Goal: Navigation & Orientation: Find specific page/section

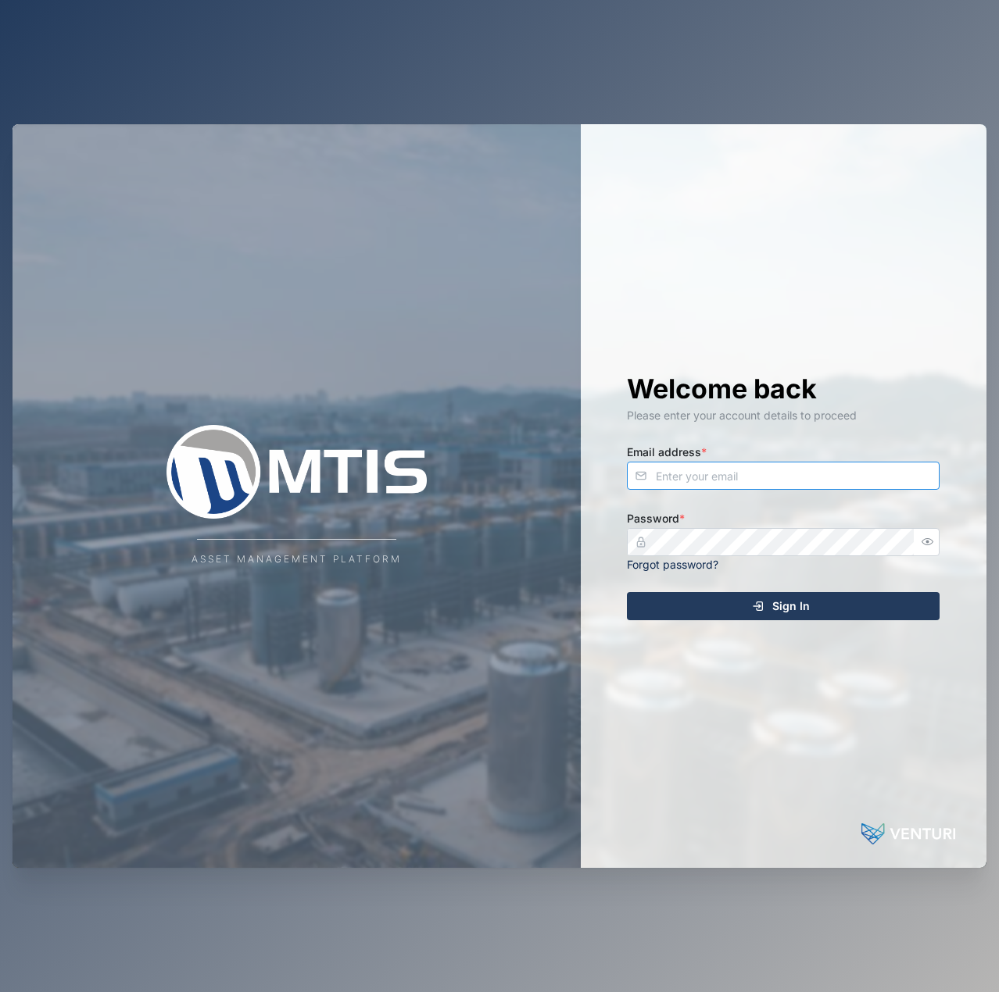
click at [872, 481] on input "Email address *" at bounding box center [783, 476] width 313 height 28
type input "[EMAIL_ADDRESS][PERSON_NAME][DOMAIN_NAME]"
click at [627, 592] on button "Sign In" at bounding box center [783, 606] width 313 height 28
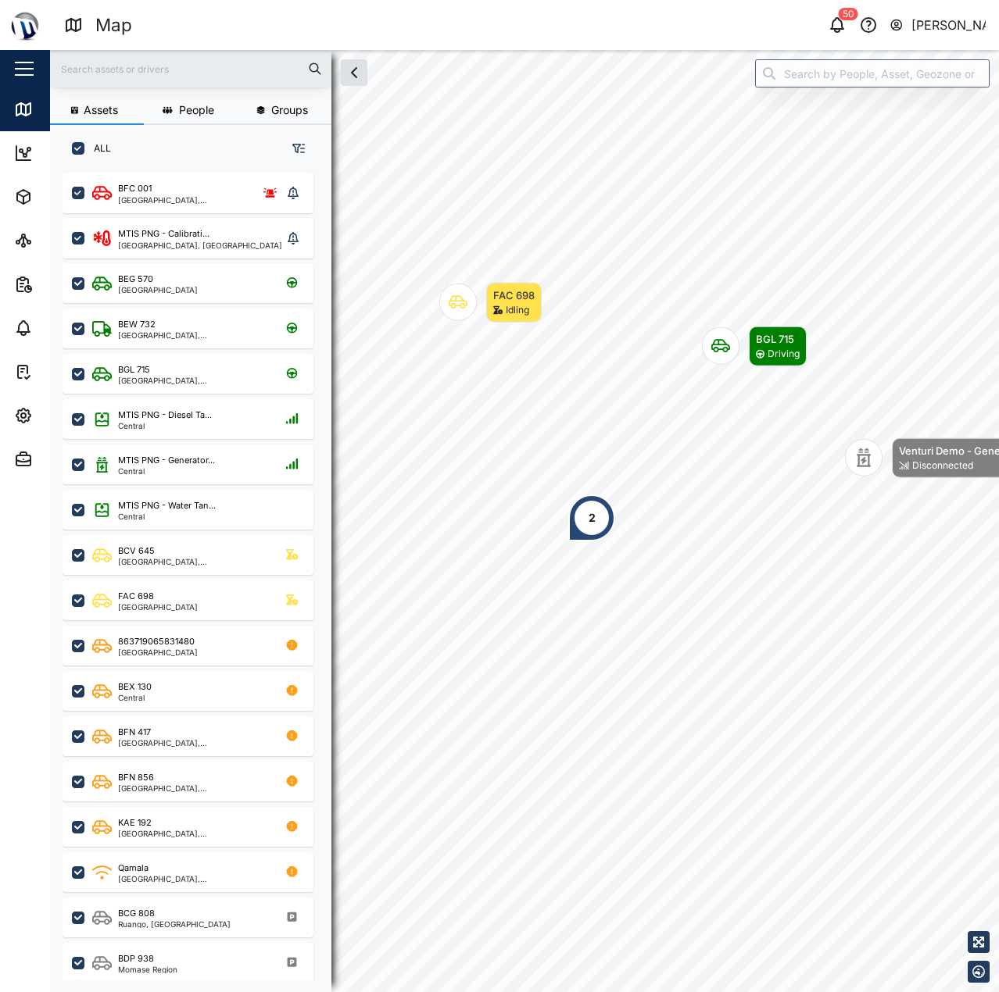
scroll to position [801, 245]
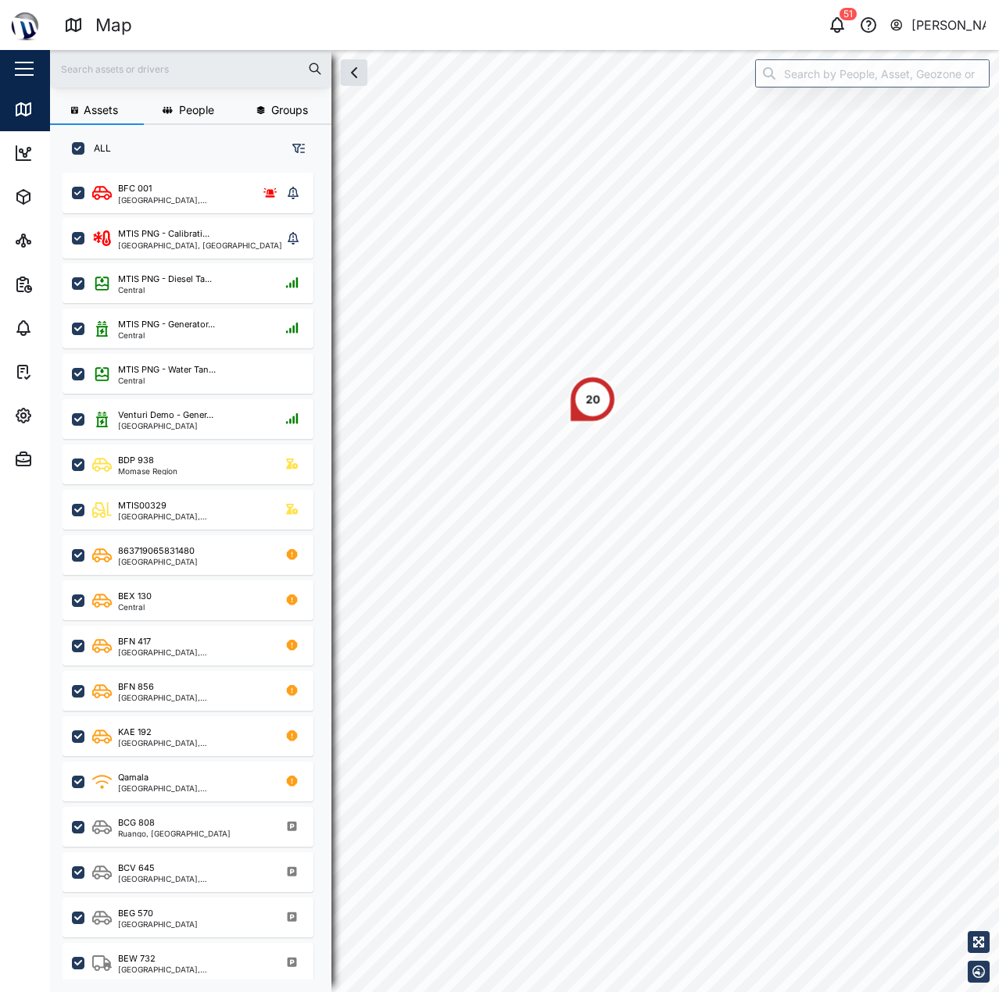
click at [724, 50] on div "20" at bounding box center [524, 50] width 949 height 0
